Goal: Find contact information: Obtain details needed to contact an individual or organization

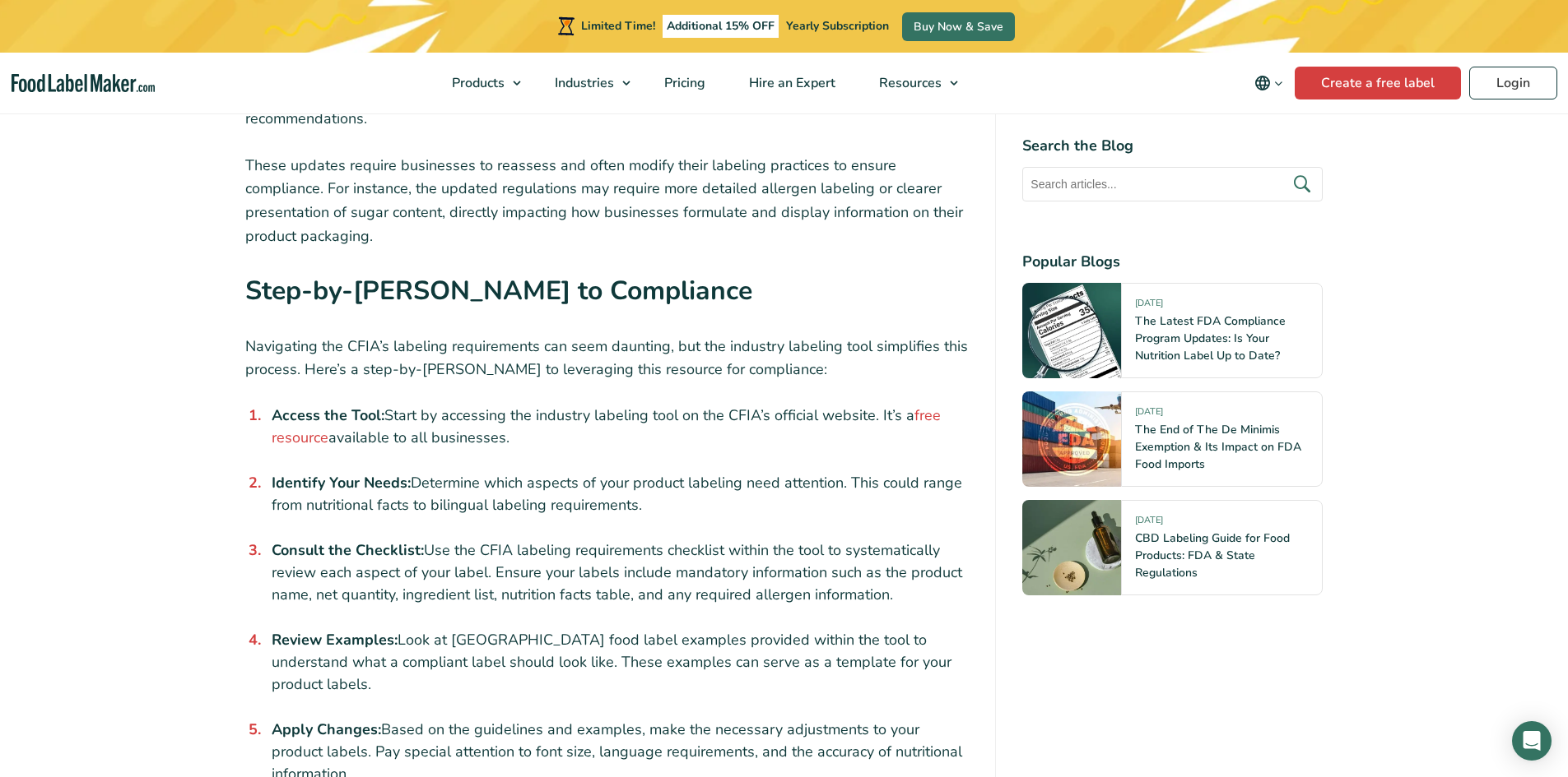
scroll to position [2138, 0]
click at [285, 404] on link "free resource" at bounding box center [606, 426] width 669 height 42
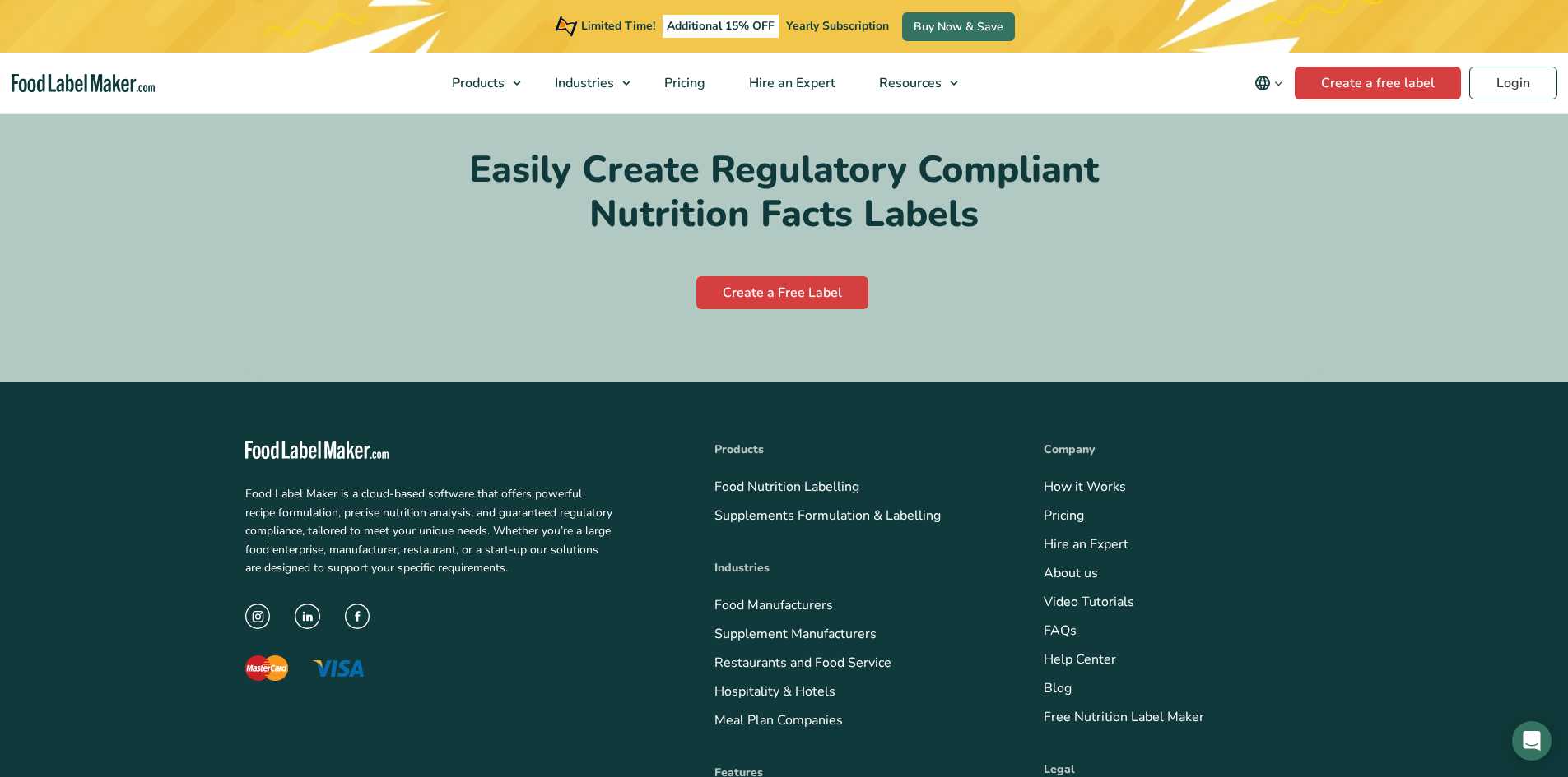
scroll to position [6334, 0]
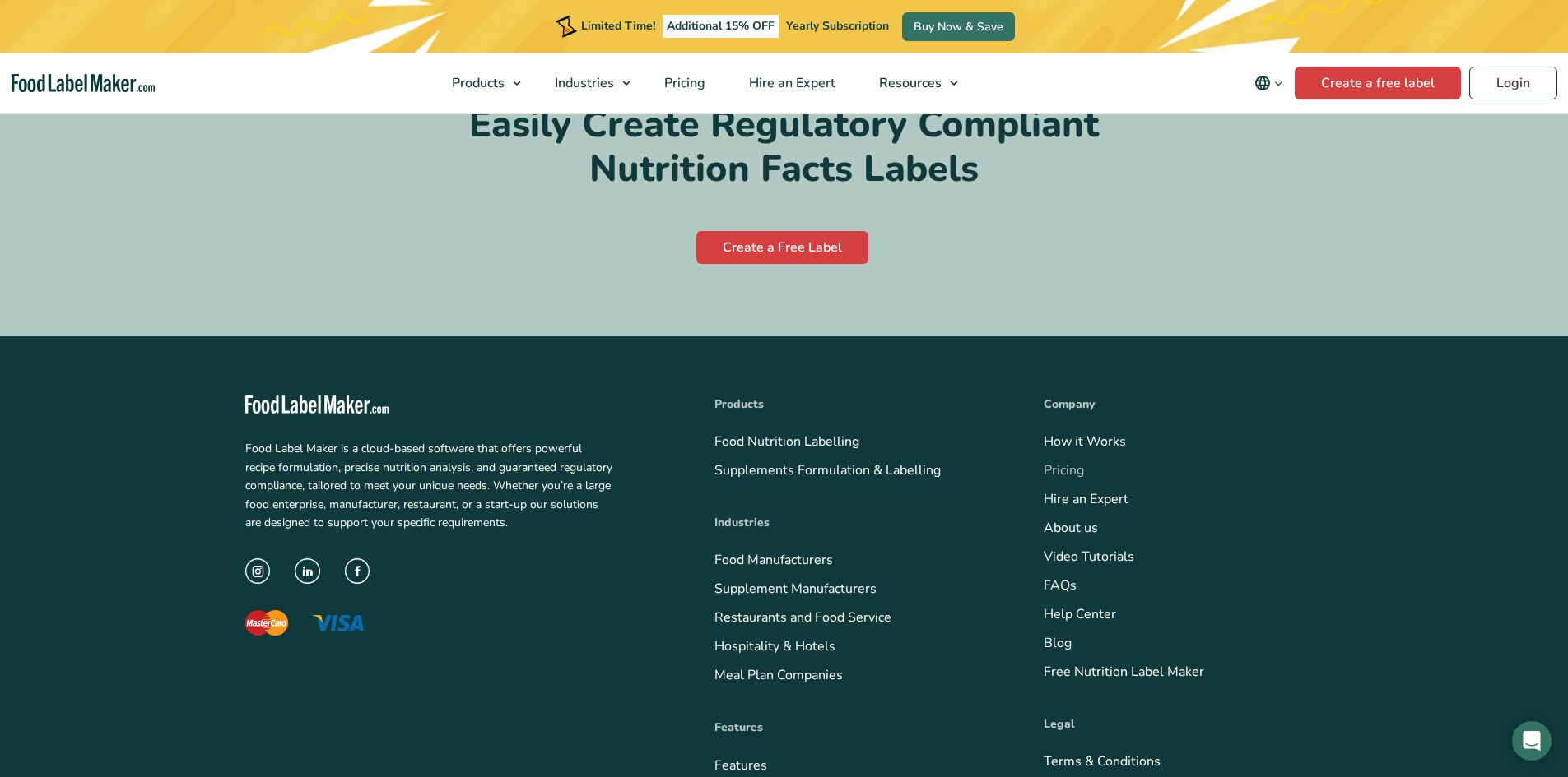
click at [1054, 462] on link "Pricing" at bounding box center [1063, 471] width 40 height 18
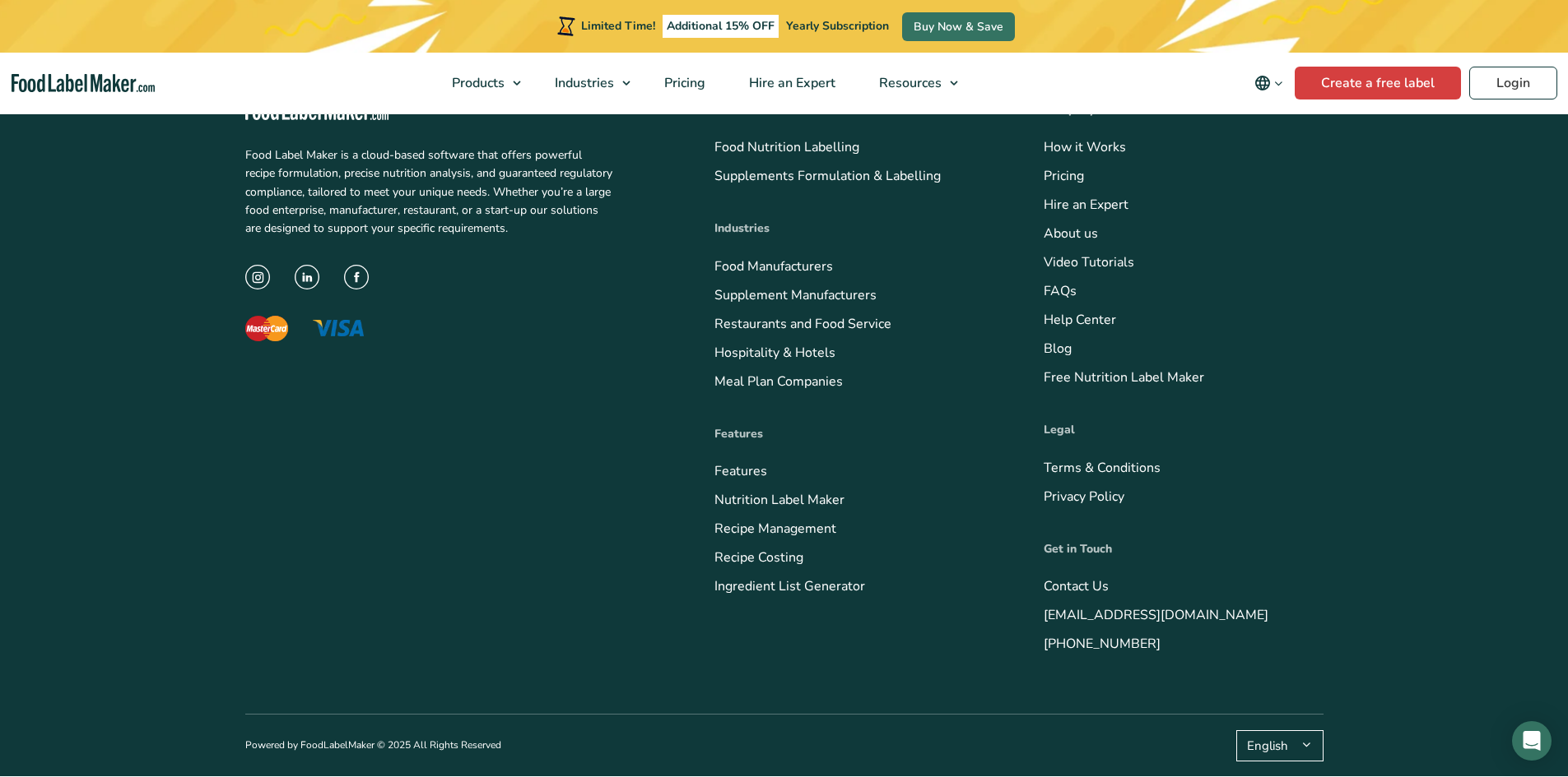
scroll to position [6767, 0]
drag, startPoint x: 1231, startPoint y: 614, endPoint x: 1092, endPoint y: 607, distance: 139.2
click at [1092, 607] on li "[EMAIL_ADDRESS][DOMAIN_NAME]" at bounding box center [1183, 616] width 280 height 22
click at [1268, 616] on li "[EMAIL_ADDRESS][DOMAIN_NAME]" at bounding box center [1183, 616] width 280 height 22
drag, startPoint x: 1230, startPoint y: 609, endPoint x: 1030, endPoint y: 611, distance: 200.0
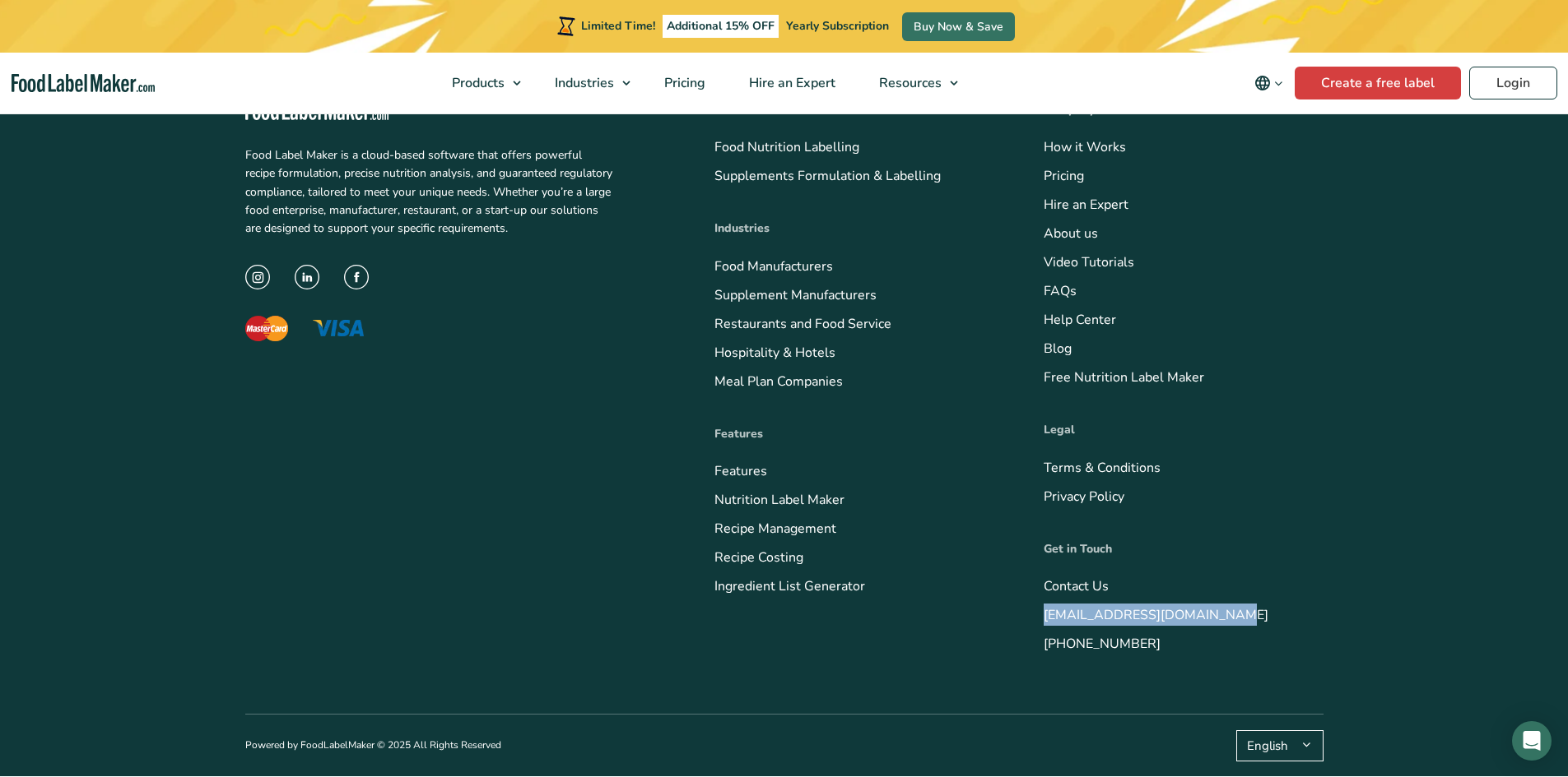
click at [1031, 610] on div "Food Label Maker is a cloud-based software that offers powerful recipe formulat…" at bounding box center [784, 378] width 1078 height 672
copy link "[EMAIL_ADDRESS][DOMAIN_NAME]"
